Goal: Book appointment/travel/reservation

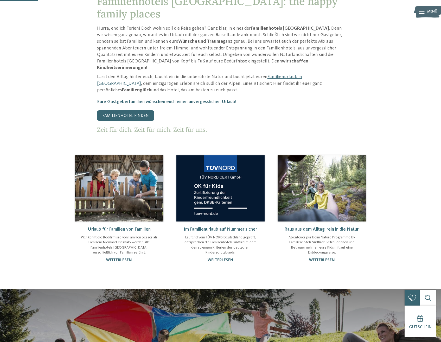
scroll to position [182, 0]
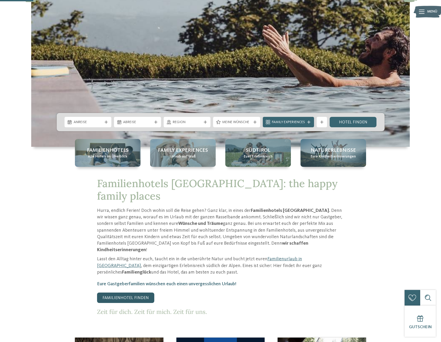
click at [146, 292] on link "Familienhotel finden" at bounding box center [125, 297] width 57 height 10
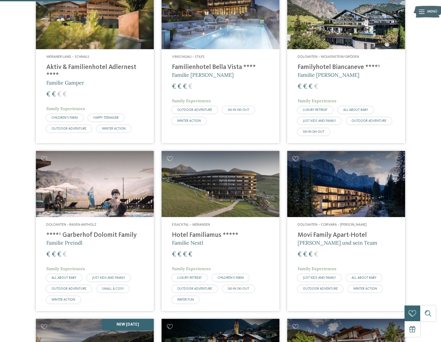
scroll to position [390, 0]
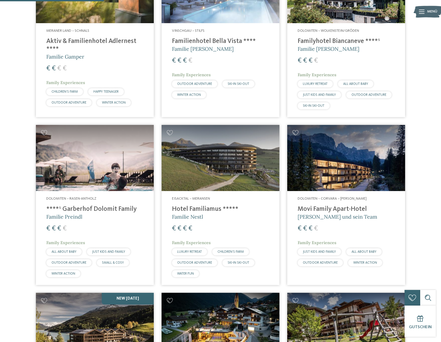
click at [240, 166] on img at bounding box center [220, 158] width 118 height 66
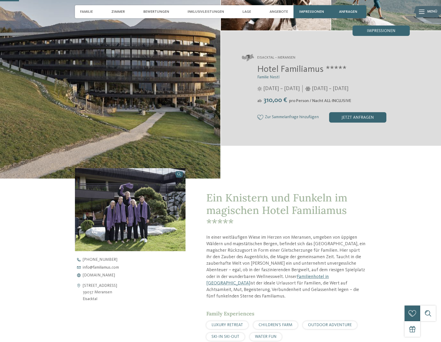
scroll to position [156, 0]
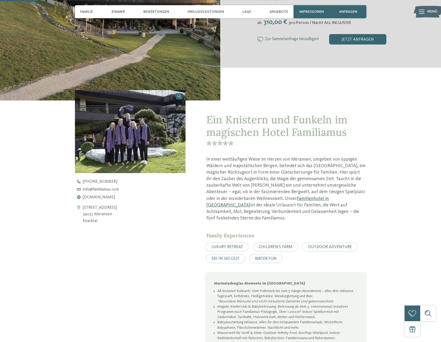
click at [290, 197] on link "Familienhotel in Meransen" at bounding box center [267, 201] width 122 height 11
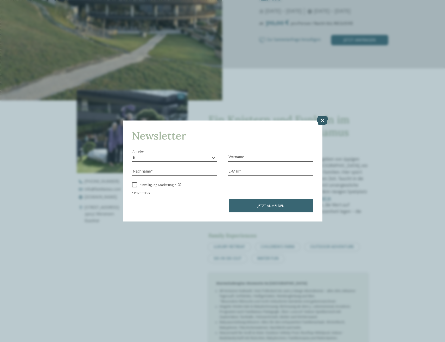
click at [321, 119] on icon at bounding box center [321, 119] width 11 height 9
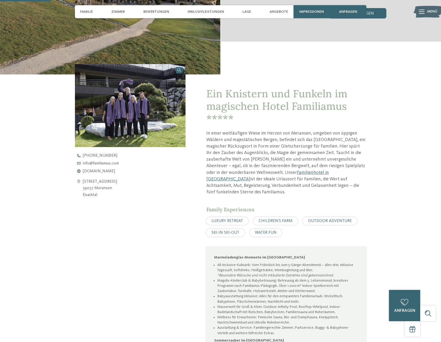
scroll to position [208, 0]
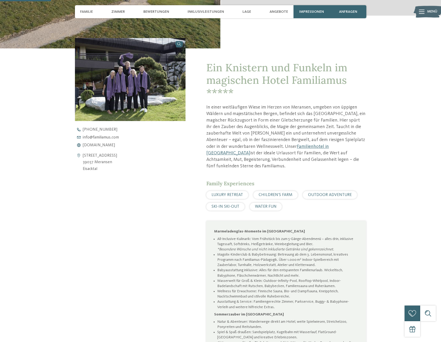
click at [229, 196] on span "LUXURY RETREAT" at bounding box center [226, 195] width 31 height 4
click at [219, 208] on span "SKI-IN SKI-OUT" at bounding box center [225, 206] width 28 height 4
